Goal: Task Accomplishment & Management: Use online tool/utility

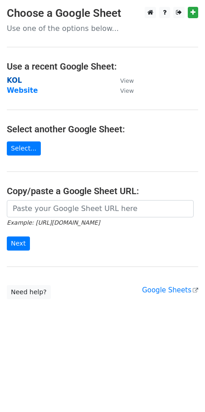
drag, startPoint x: 0, startPoint y: 0, endPoint x: 12, endPoint y: 83, distance: 83.6
click at [12, 83] on strong "KOL" at bounding box center [14, 80] width 15 height 8
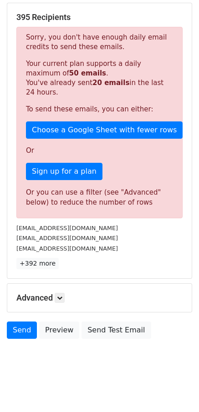
scroll to position [138, 0]
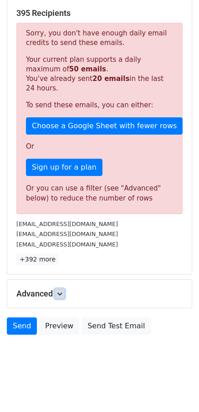
click at [59, 295] on icon at bounding box center [59, 293] width 5 height 5
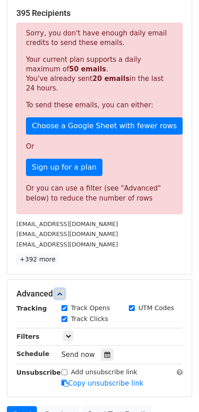
scroll to position [205, 0]
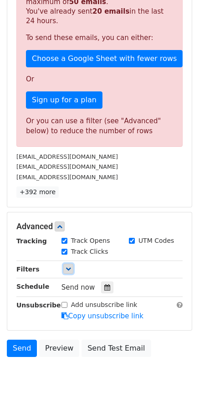
click at [69, 270] on icon at bounding box center [67, 268] width 5 height 5
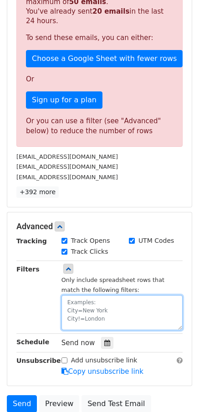
click at [92, 311] on textarea at bounding box center [121, 312] width 121 height 35
paste textarea "date"
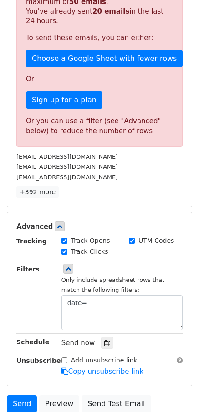
scroll to position [50, 0]
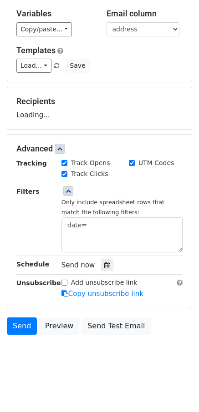
click at [99, 129] on div "Recipients Loading..." at bounding box center [99, 108] width 184 height 42
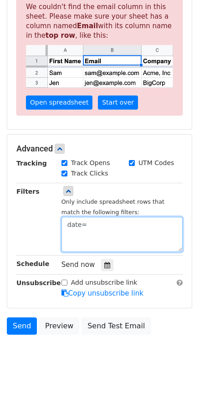
click at [110, 223] on textarea "date=" at bounding box center [121, 234] width 121 height 35
paste textarea "[DATE]"
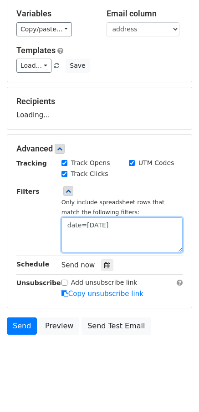
scroll to position [86, 0]
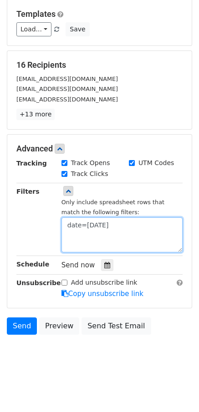
type textarea "date=[DATE]"
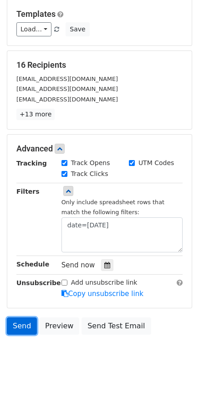
click at [25, 329] on link "Send" at bounding box center [22, 325] width 30 height 17
